Goal: Transaction & Acquisition: Purchase product/service

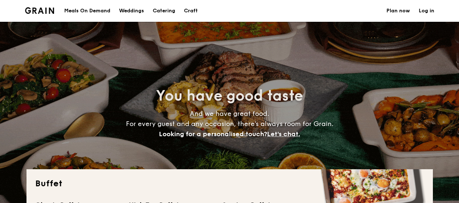
select select
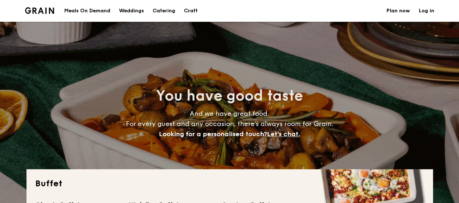
click at [165, 8] on h1 "Catering" at bounding box center [164, 11] width 22 height 22
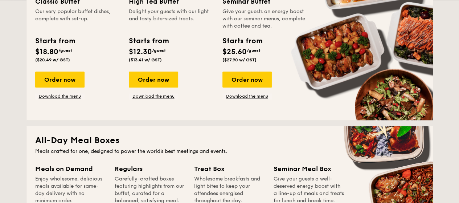
scroll to position [218, 0]
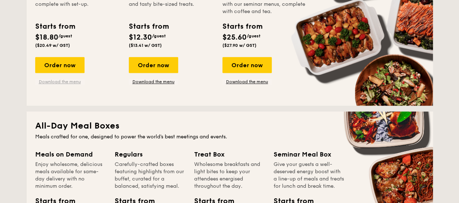
click at [62, 81] on link "Download the menu" at bounding box center [59, 82] width 49 height 6
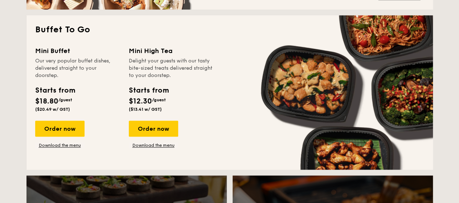
scroll to position [508, 0]
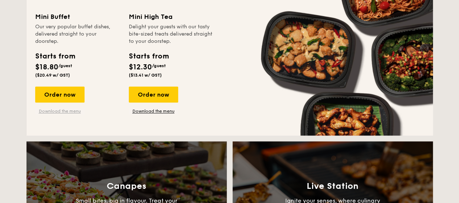
click at [68, 109] on link "Download the menu" at bounding box center [59, 111] width 49 height 6
click at [160, 109] on link "Download the menu" at bounding box center [153, 111] width 49 height 6
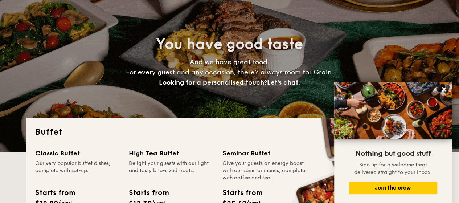
scroll to position [0, 0]
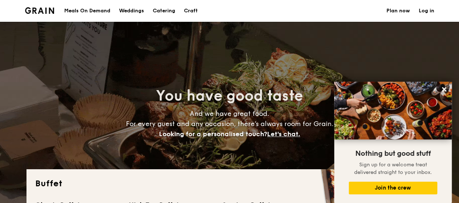
click at [87, 9] on div "Meals On Demand" at bounding box center [87, 11] width 46 height 22
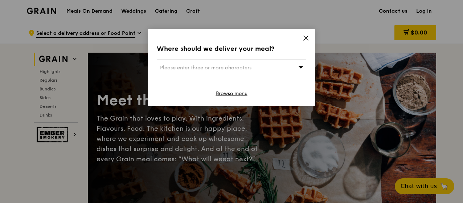
click at [289, 71] on div "Please enter three or more characters" at bounding box center [232, 68] width 150 height 17
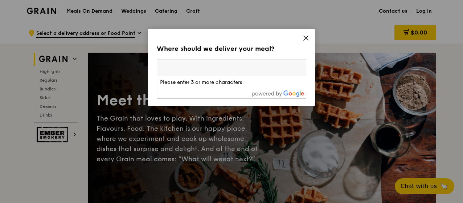
click at [306, 37] on icon at bounding box center [306, 38] width 7 height 7
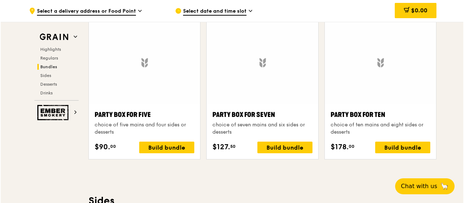
scroll to position [1451, 0]
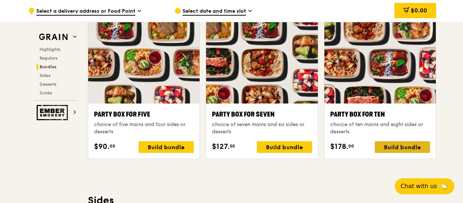
click at [394, 142] on div "Build bundle" at bounding box center [402, 147] width 55 height 12
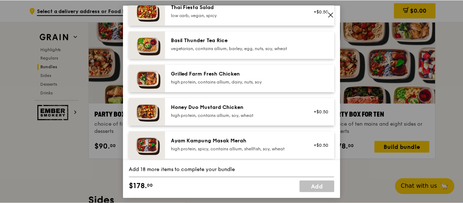
scroll to position [181, 0]
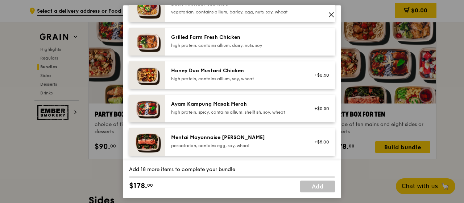
click at [202, 45] on div "high protein, contains allium, dairy, nuts, soy" at bounding box center [236, 45] width 130 height 6
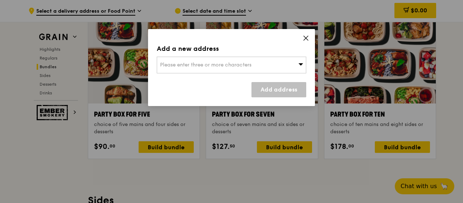
click at [286, 58] on div "Please enter three or more characters" at bounding box center [232, 65] width 150 height 17
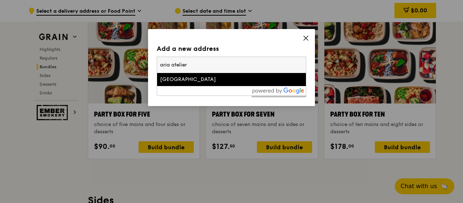
click at [247, 66] on input "aria atelier" at bounding box center [231, 65] width 149 height 16
type input "aria atelier"
click at [208, 48] on div "Add a new address" at bounding box center [232, 49] width 150 height 10
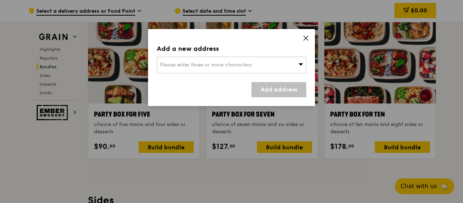
click at [247, 66] on span "Please enter three or more characters" at bounding box center [205, 65] width 91 height 6
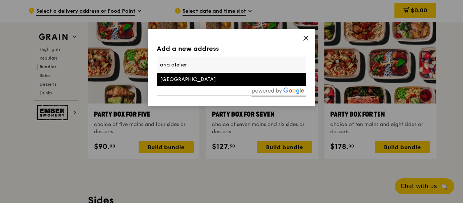
click at [248, 66] on input "aria atelier" at bounding box center [231, 65] width 149 height 16
paste input "[STREET_ADDRESS]"
type input "[STREET_ADDRESS]"
click at [213, 79] on div "[STREET_ADDRESS]" at bounding box center [213, 79] width 107 height 7
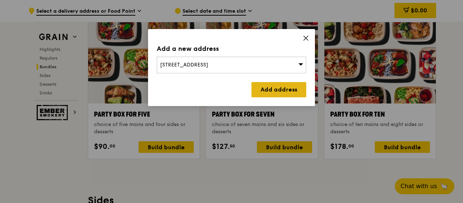
click at [275, 89] on link "Add address" at bounding box center [278, 89] width 55 height 15
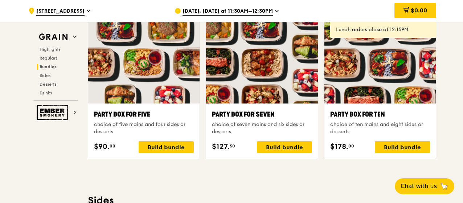
click at [272, 11] on div "[DATE], [DATE] at 11:30AM–12:30PM" at bounding box center [242, 11] width 135 height 22
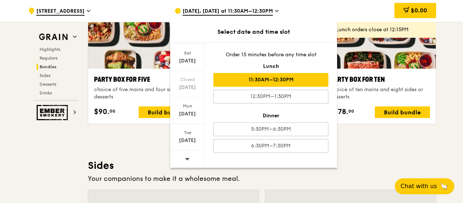
scroll to position [1487, 0]
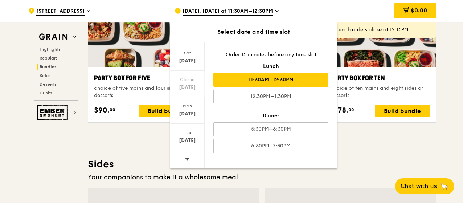
click at [187, 153] on span at bounding box center [187, 158] width 5 height 17
click at [188, 55] on div "Sat" at bounding box center [187, 53] width 32 height 6
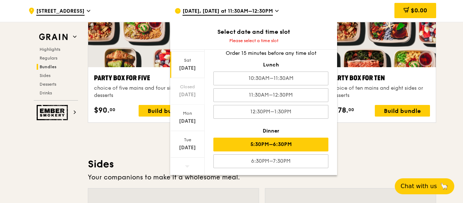
scroll to position [9, 0]
click at [269, 144] on div "5:30PM–6:30PM" at bounding box center [270, 144] width 115 height 14
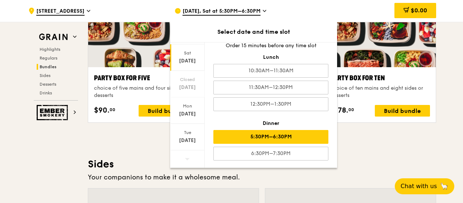
click at [360, 138] on div "Highlights Weekly rotating dishes inspired by flavours from around the world. W…" at bounding box center [262, 171] width 348 height 2849
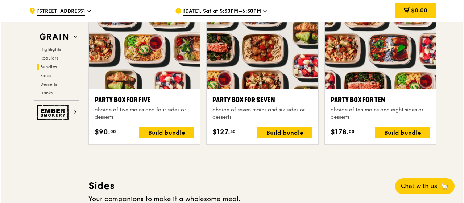
scroll to position [1451, 0]
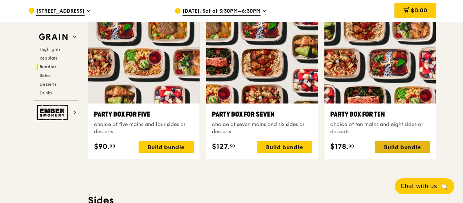
click at [389, 142] on div "Build bundle" at bounding box center [402, 147] width 55 height 12
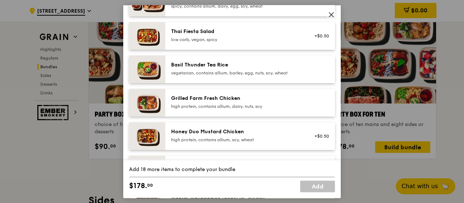
scroll to position [181, 0]
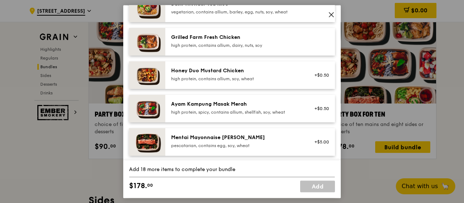
click at [228, 46] on div "high protein, contains allium, dairy, nuts, soy" at bounding box center [236, 45] width 130 height 6
click at [229, 43] on div "high protein, contains allium, dairy, nuts, soy" at bounding box center [236, 45] width 130 height 6
click at [313, 41] on link "Remove" at bounding box center [321, 43] width 17 height 5
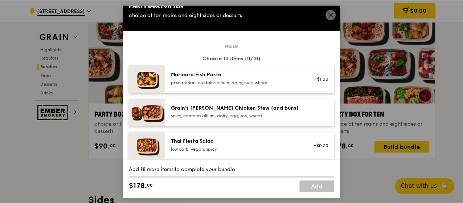
scroll to position [0, 0]
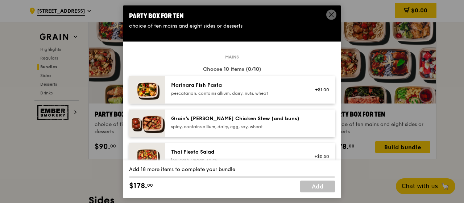
click at [331, 13] on icon at bounding box center [331, 14] width 7 height 7
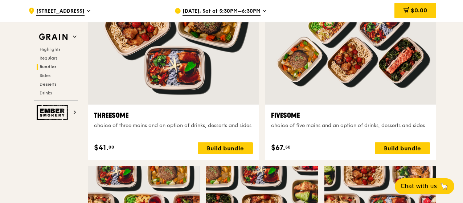
scroll to position [1269, 0]
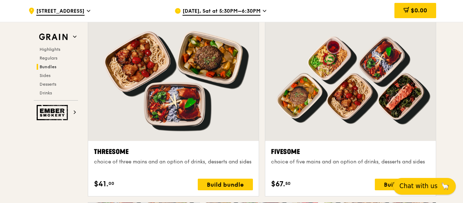
click at [423, 183] on span "Chat with us" at bounding box center [419, 185] width 38 height 9
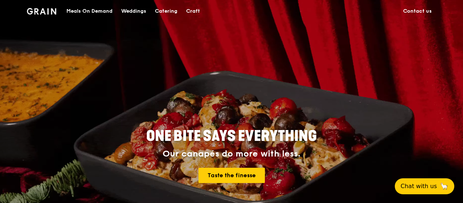
click at [167, 12] on div "Catering" at bounding box center [166, 11] width 22 height 22
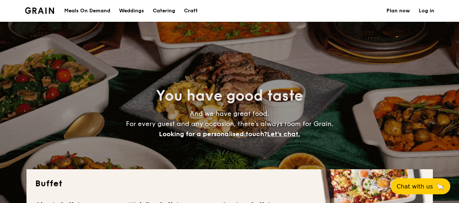
select select
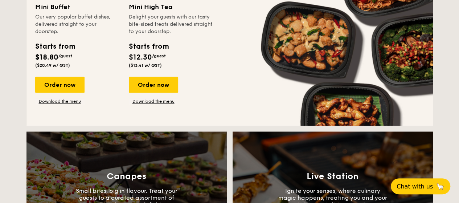
scroll to position [472, 0]
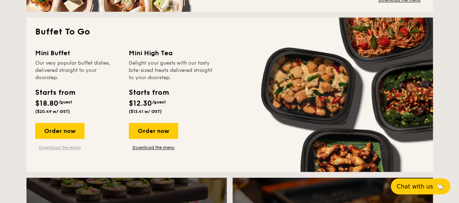
click at [62, 147] on link "Download the menu" at bounding box center [59, 147] width 49 height 6
